Goal: Task Accomplishment & Management: Manage account settings

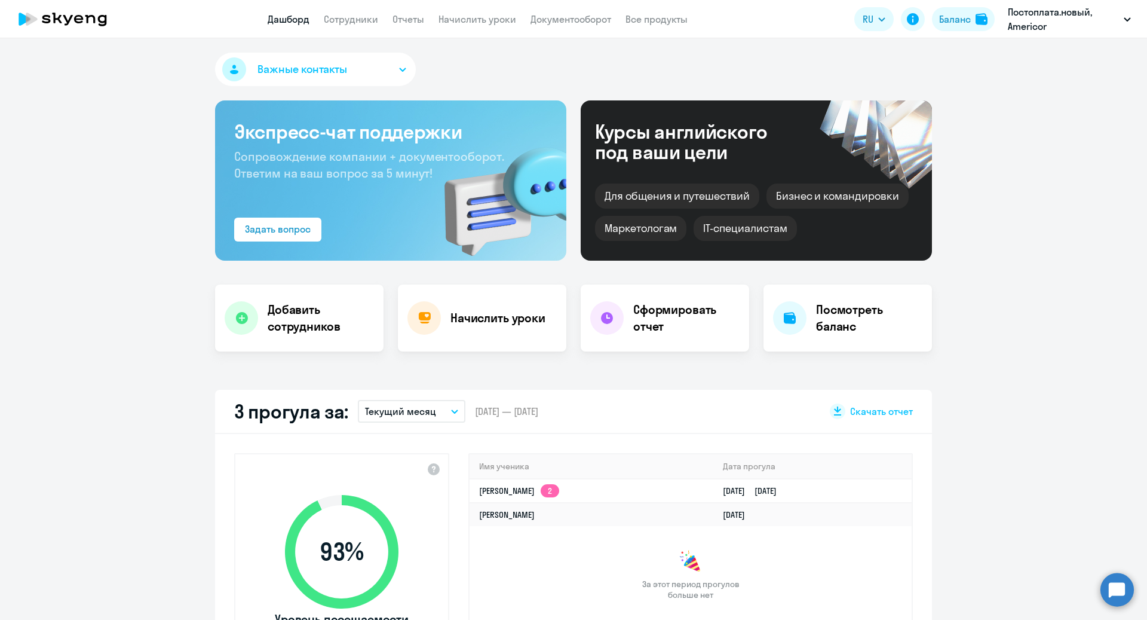
select select "30"
click at [451, 412] on icon "button" at bounding box center [454, 411] width 7 height 4
click at [992, 412] on app-truancy-attendance-dashboard "3 прогула за: Текущий месяц Текущий месяц Прошлый месяц Текущий квартал [GEOGRA…" at bounding box center [573, 540] width 1147 height 300
click at [342, 18] on link "Сотрудники" at bounding box center [351, 19] width 54 height 12
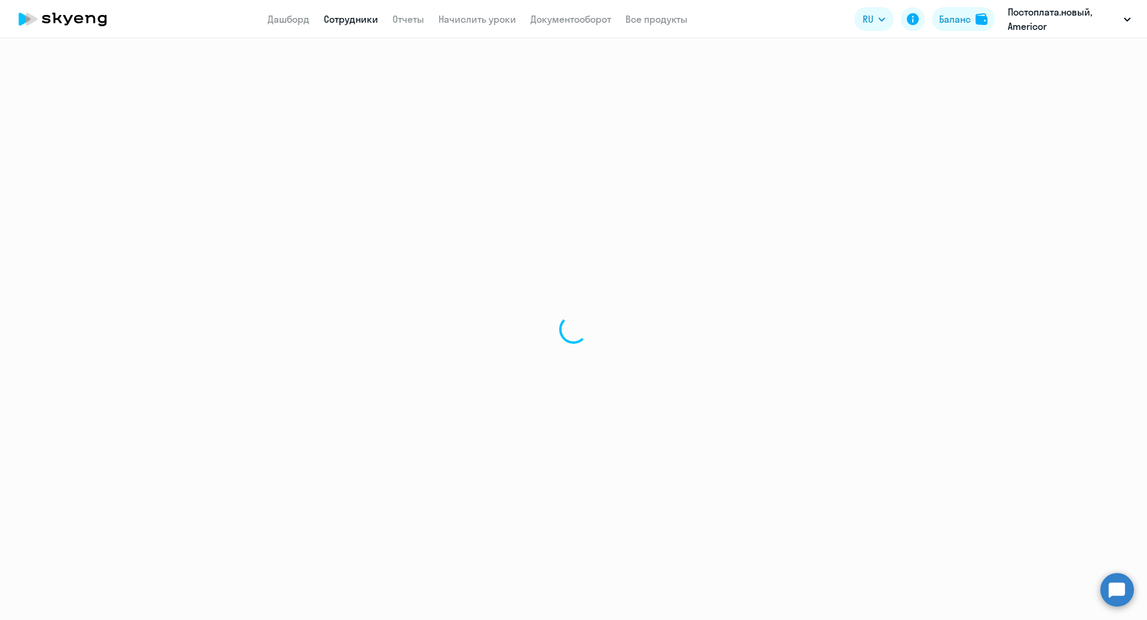
select select "30"
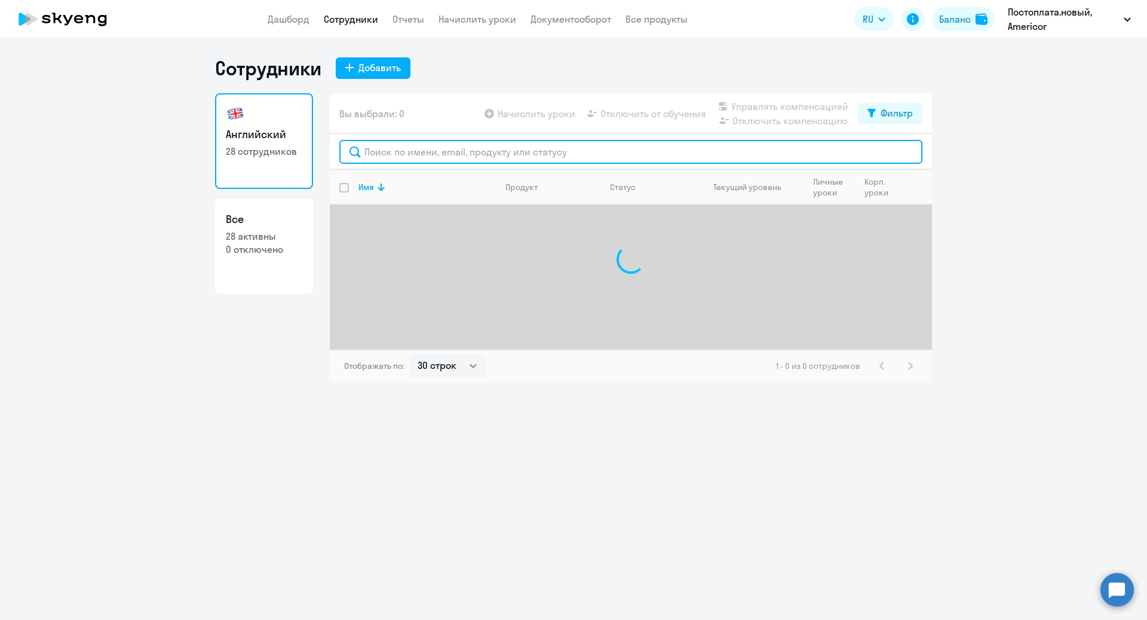
click at [398, 155] on input "text" at bounding box center [630, 152] width 583 height 24
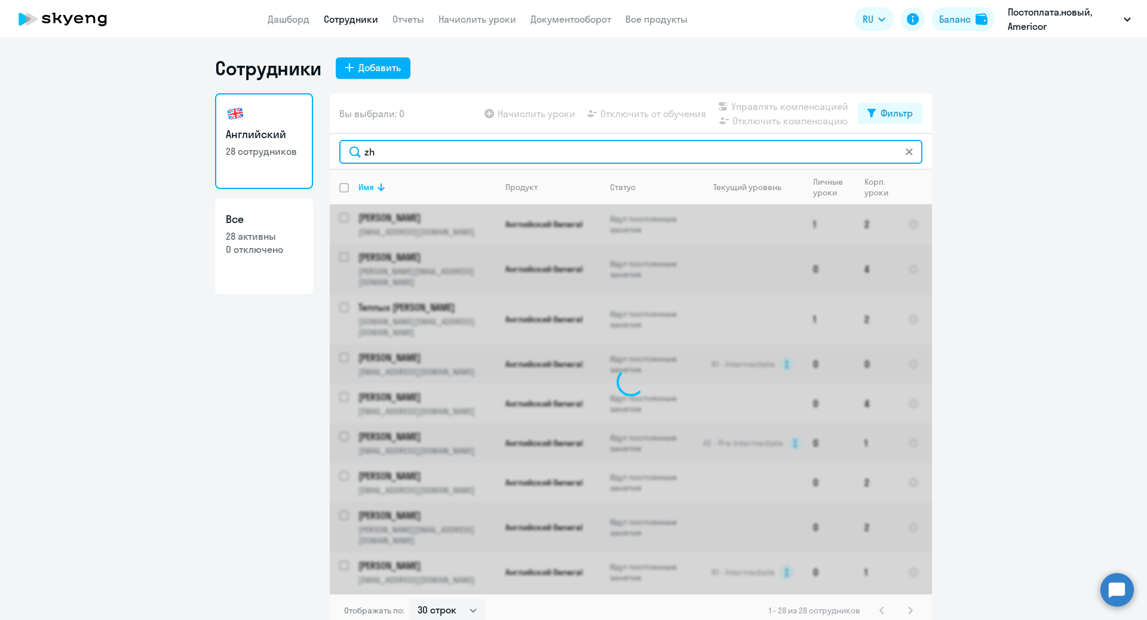
type input "z"
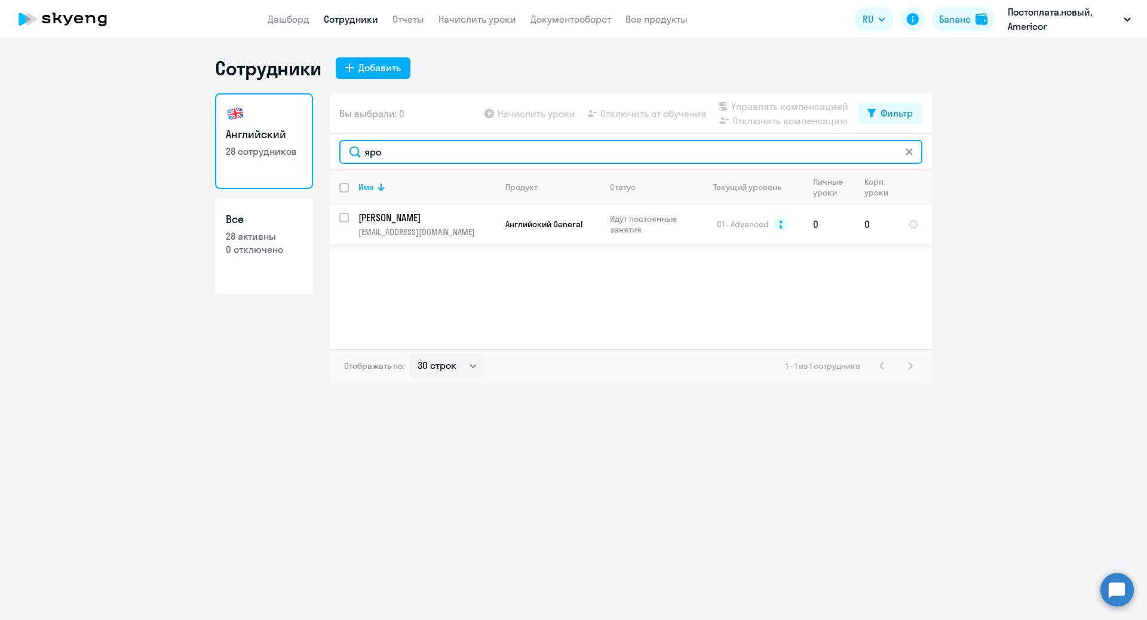
type input "яро"
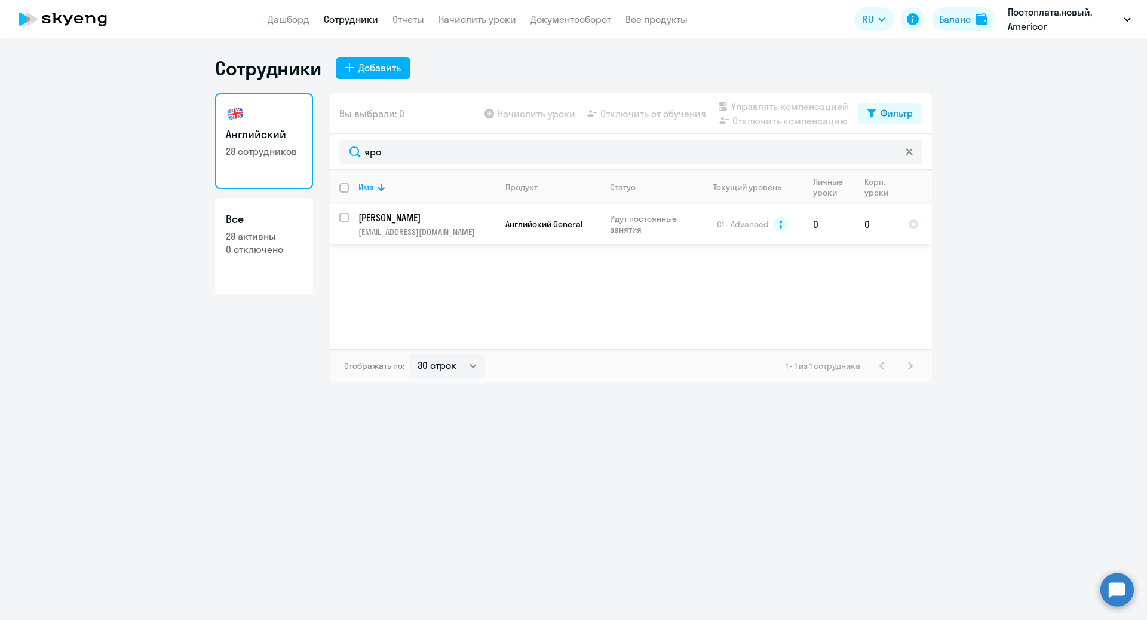
click at [341, 216] on input "select row 135907" at bounding box center [351, 225] width 24 height 24
checkbox input "true"
click at [616, 112] on span "Отключить от обучения" at bounding box center [654, 113] width 106 height 14
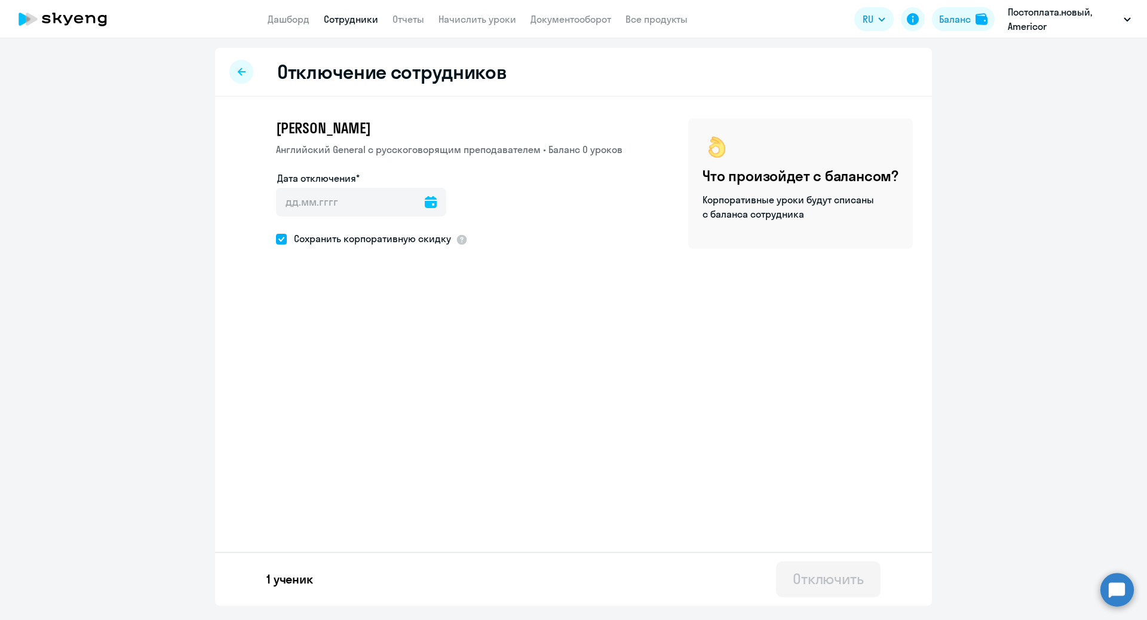
click at [425, 201] on icon at bounding box center [431, 202] width 12 height 12
click at [412, 385] on span "27" at bounding box center [413, 386] width 22 height 22
type input "[DATE]"
click at [840, 578] on div "Отключить" at bounding box center [828, 578] width 71 height 19
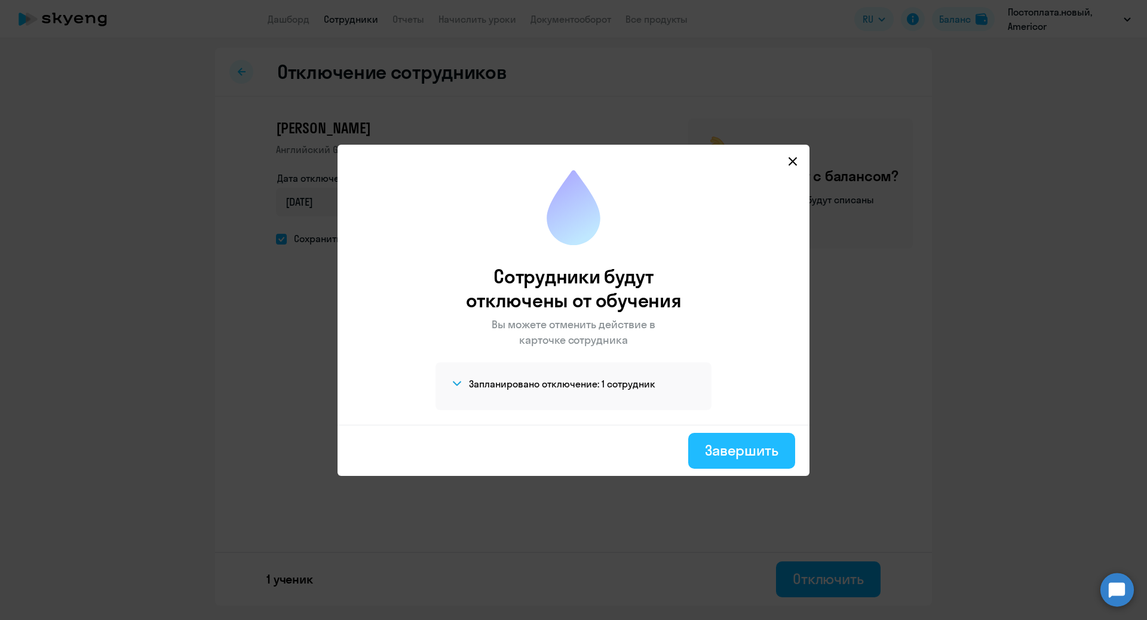
click at [738, 464] on button "Завершить" at bounding box center [741, 451] width 107 height 36
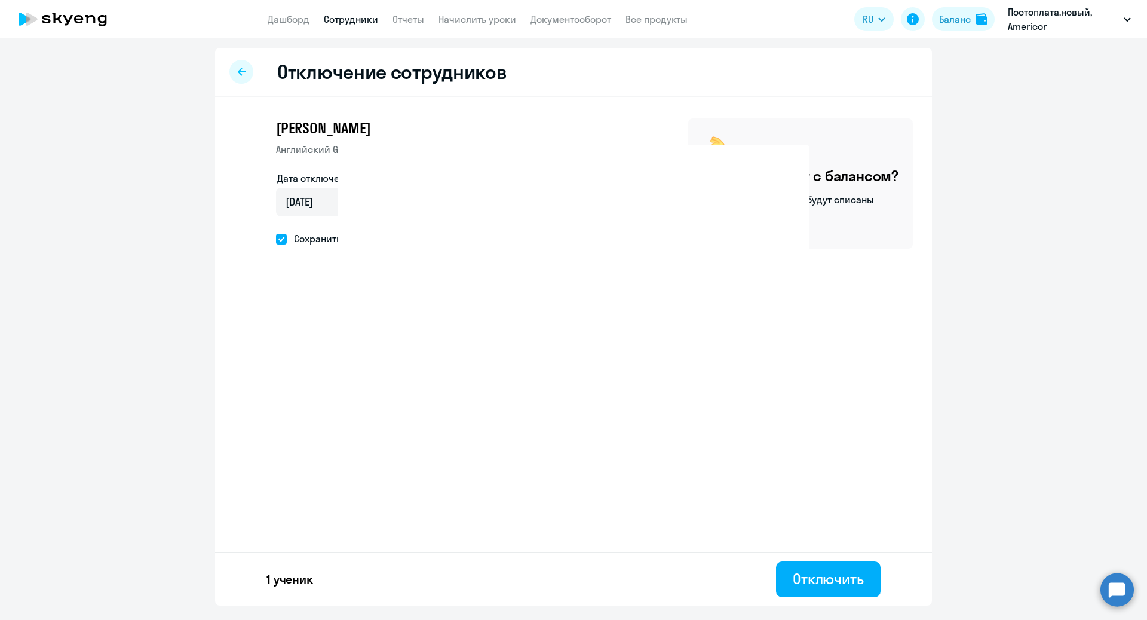
select select "30"
